Goal: Information Seeking & Learning: Learn about a topic

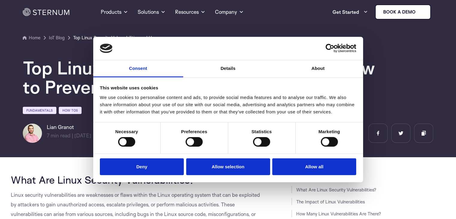
click at [179, 167] on button "Deny" at bounding box center [142, 166] width 84 height 17
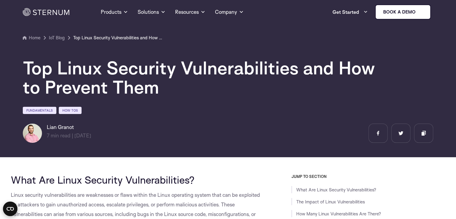
click at [338, 39] on ul "Home IoT Blog" at bounding box center [228, 37] width 410 height 7
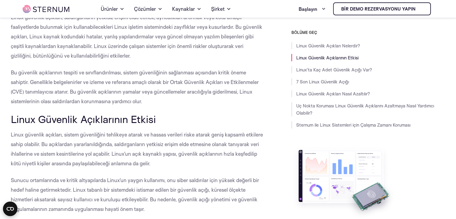
scroll to position [176, 0]
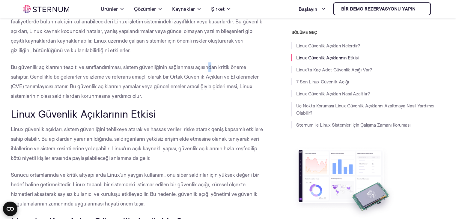
drag, startPoint x: 210, startPoint y: 70, endPoint x: 229, endPoint y: 70, distance: 18.9
click at [229, 70] on p "Bu güvenlik açıklarının tespiti ve sınıflandırılması, sistem güvenliğinin sağla…" at bounding box center [137, 81] width 253 height 38
click at [259, 73] on p "Bu güvenlik açıklarının tespiti ve sınıflandırılması, sistem güvenliğinin sağla…" at bounding box center [137, 81] width 253 height 38
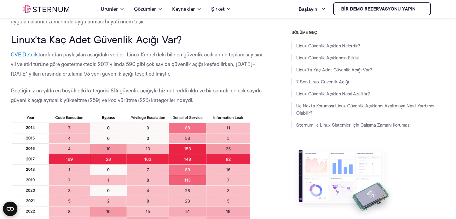
scroll to position [386, 0]
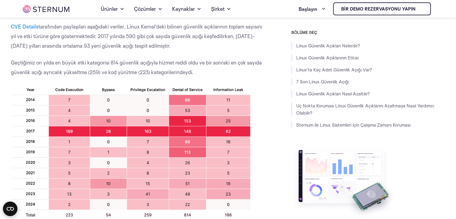
click at [190, 99] on img at bounding box center [131, 151] width 240 height 134
click at [75, 61] on font "Geçtiğimiz on yılda en büyük etki kategorisi 814 güvenlik açığıyla hizmet reddi…" at bounding box center [136, 67] width 251 height 16
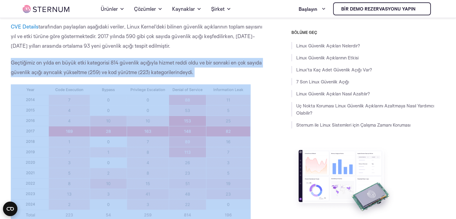
click at [75, 61] on font "Geçtiğimiz on yılda en büyük etki kategorisi 814 güvenlik açığıyla hizmet reddi…" at bounding box center [136, 67] width 251 height 16
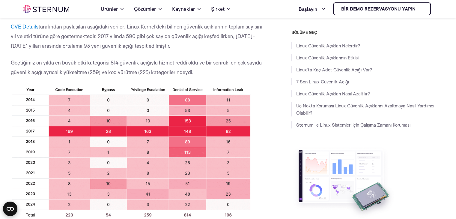
click at [184, 43] on p "CVE Details tarafından paylaşılan aşağıdaki veriler , Linux Kernel'deki bilinen…" at bounding box center [137, 36] width 253 height 29
click at [94, 192] on img at bounding box center [131, 151] width 240 height 134
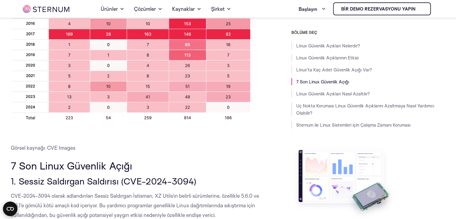
scroll to position [476, 0]
